Goal: Navigation & Orientation: Go to known website

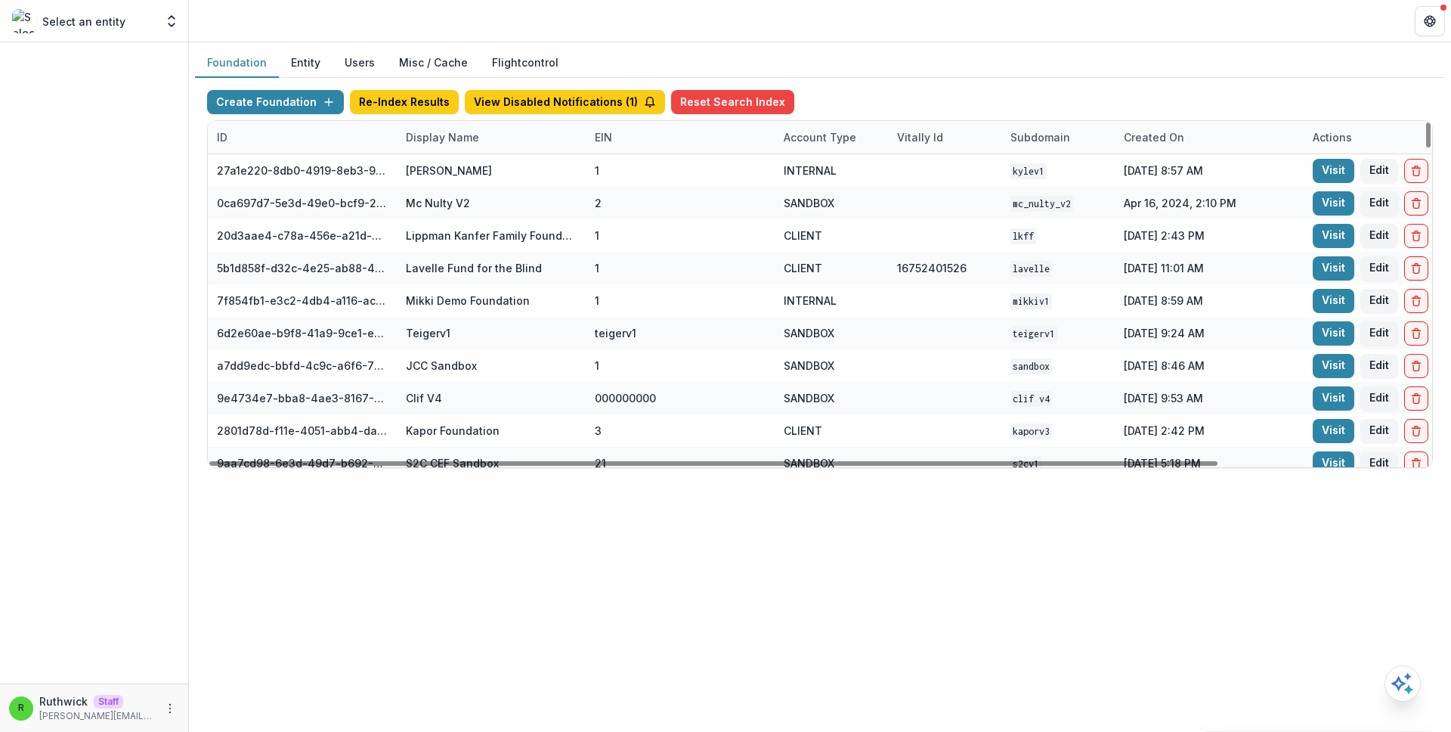
click at [457, 136] on div "Display Name" at bounding box center [442, 137] width 91 height 16
click at [457, 177] on input at bounding box center [490, 172] width 181 height 24
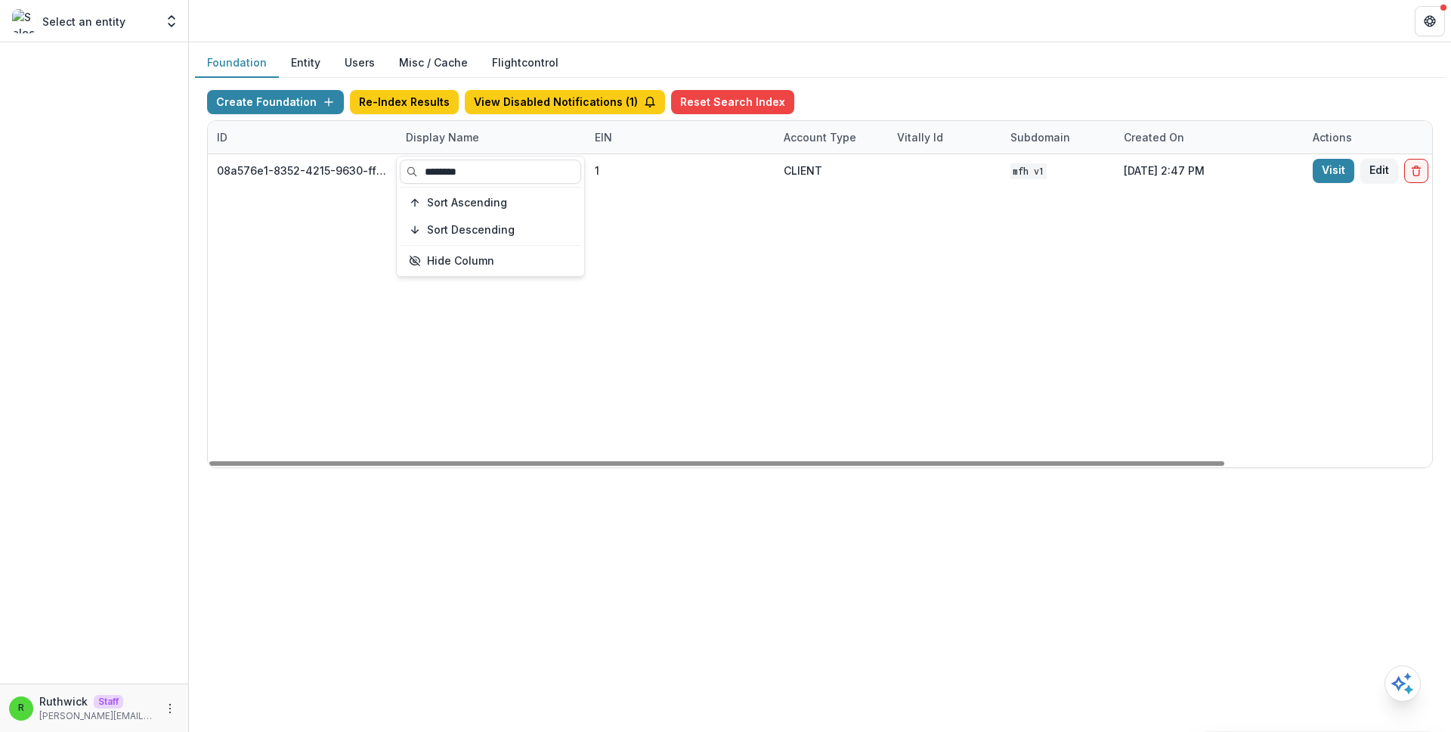
type input "********"
click at [961, 333] on div "08a576e1-8352-4215-9630-ff0d35d85970 [US_STATE] Foundation for Health 1 CLIENT …" at bounding box center [945, 310] width 1474 height 313
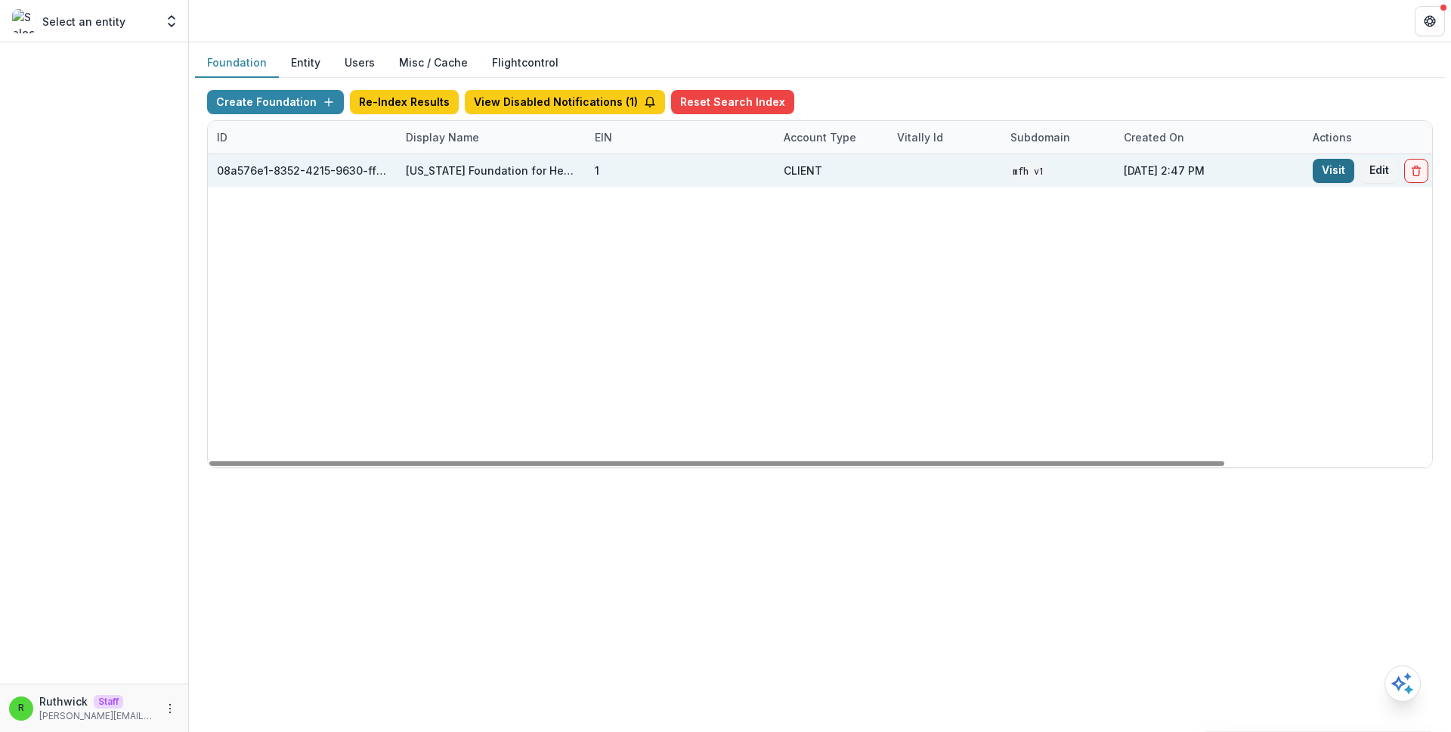
click at [1324, 178] on link "Visit" at bounding box center [1334, 171] width 42 height 24
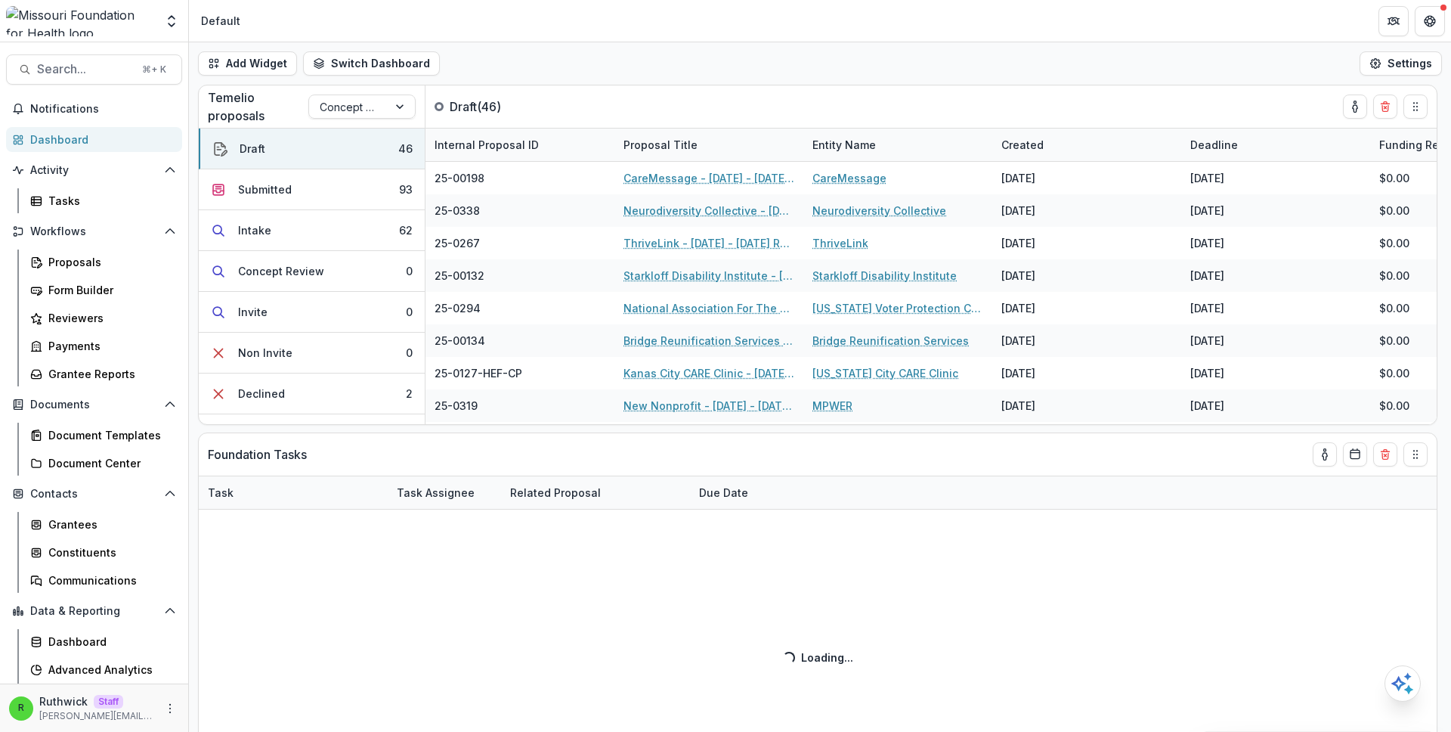
click at [819, 37] on header "Default" at bounding box center [820, 21] width 1262 height 42
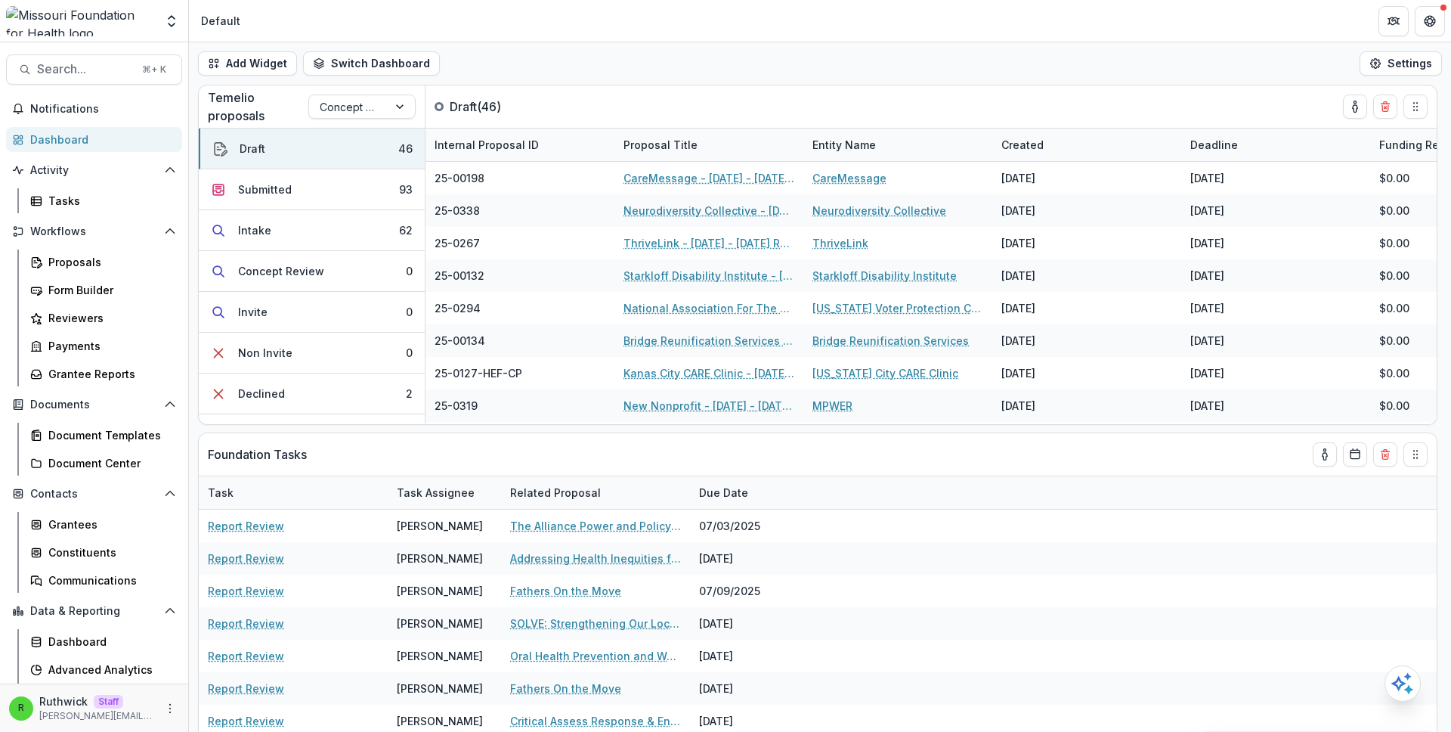
click at [819, 37] on header "Default" at bounding box center [820, 21] width 1262 height 42
